Goal: Communication & Community: Ask a question

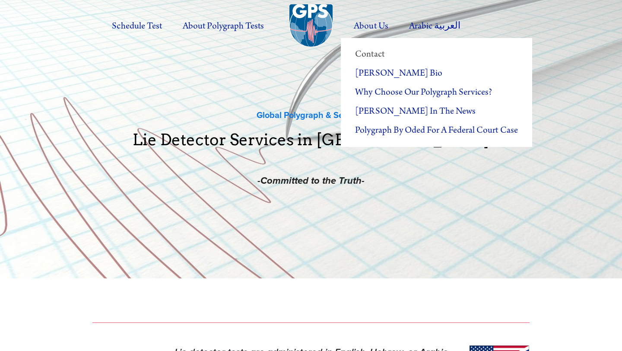
click at [366, 54] on link "Contact" at bounding box center [436, 54] width 191 height 19
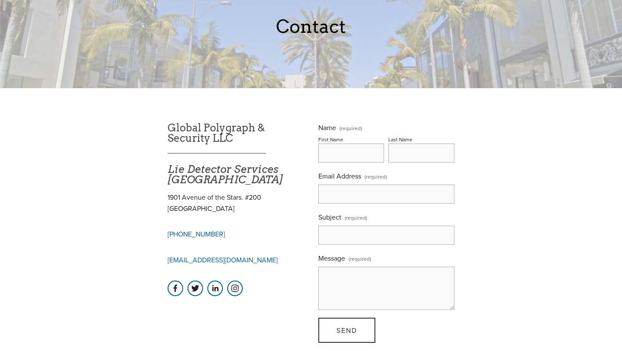
scroll to position [81, 0]
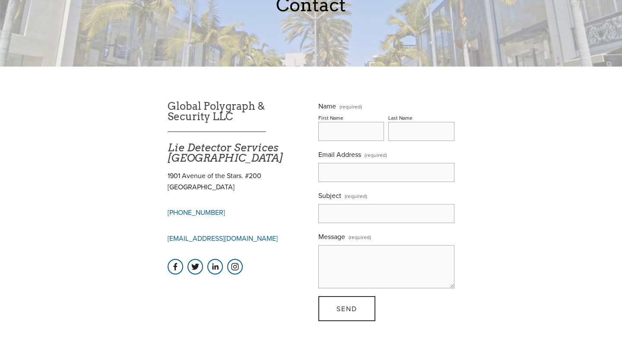
click at [345, 277] on textarea "Message (required)" at bounding box center [386, 266] width 136 height 43
paste textarea "Hi there, My name is [PERSON_NAME], and I’m the producer for 4fun, a YouTube ch…"
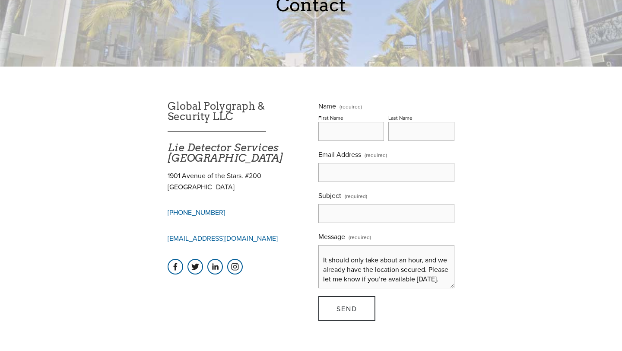
type textarea "Hi there, My name is [PERSON_NAME], and I’m the producer for 4fun, a YouTube ch…"
click at [355, 219] on input "Subject (required)" at bounding box center [386, 213] width 136 height 19
type input "Youtube Video"
click at [358, 177] on input "Email Address (required)" at bounding box center [386, 172] width 136 height 19
type input "fourfunguys@gmail.com"
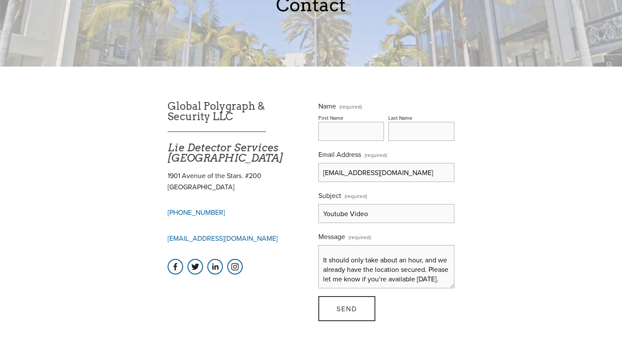
click at [340, 128] on input "First Name" at bounding box center [351, 131] width 66 height 19
type input "Sean"
click at [341, 312] on span "Send" at bounding box center [346, 309] width 21 height 10
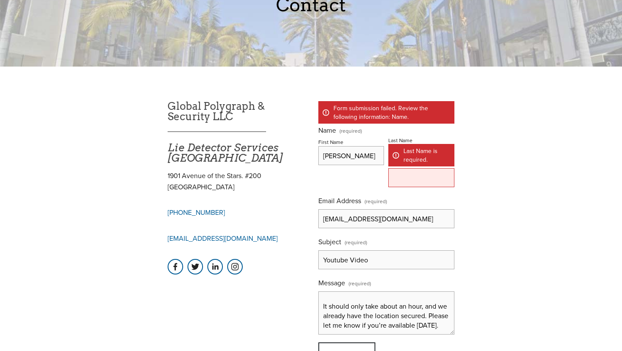
click at [422, 183] on input "Last Name Last Name is required." at bounding box center [421, 177] width 66 height 19
type input "Cregier"
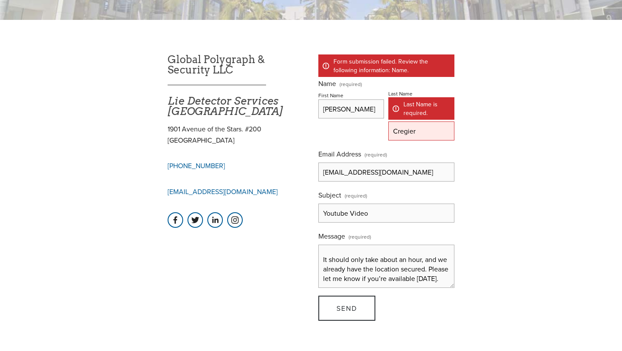
scroll to position [135, 0]
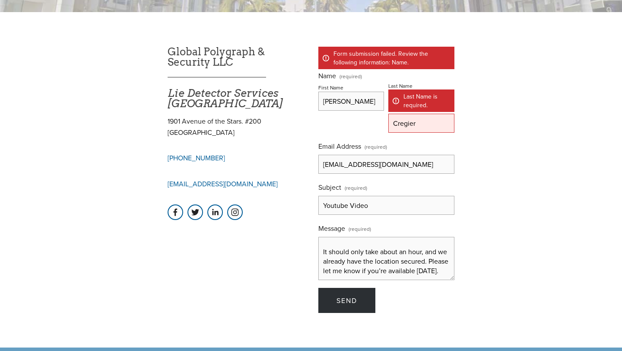
click at [338, 305] on span "Send" at bounding box center [346, 300] width 21 height 10
